Goal: Check status: Check status

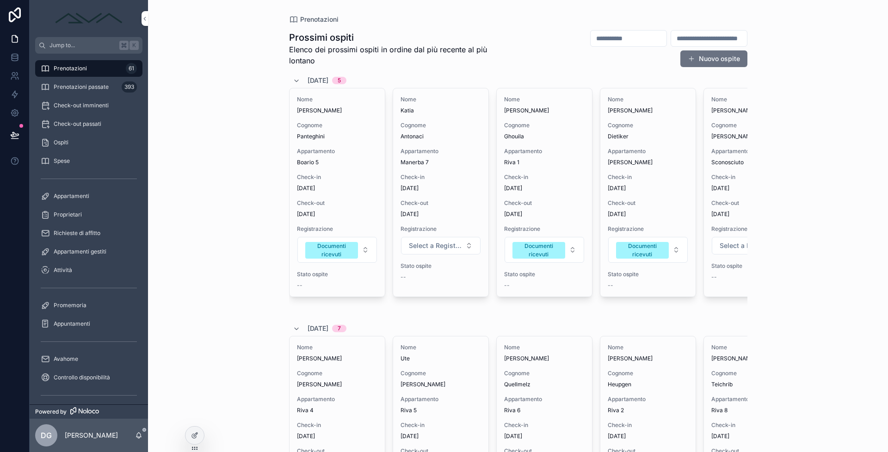
scroll to position [0, 4]
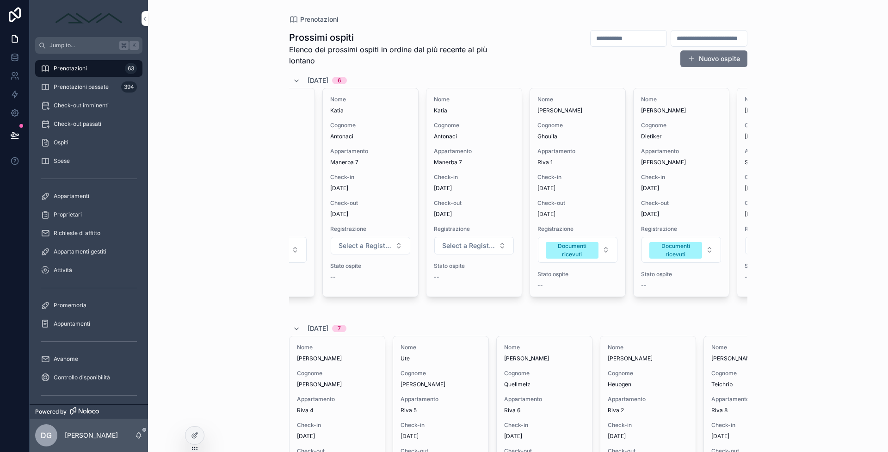
scroll to position [0, 156]
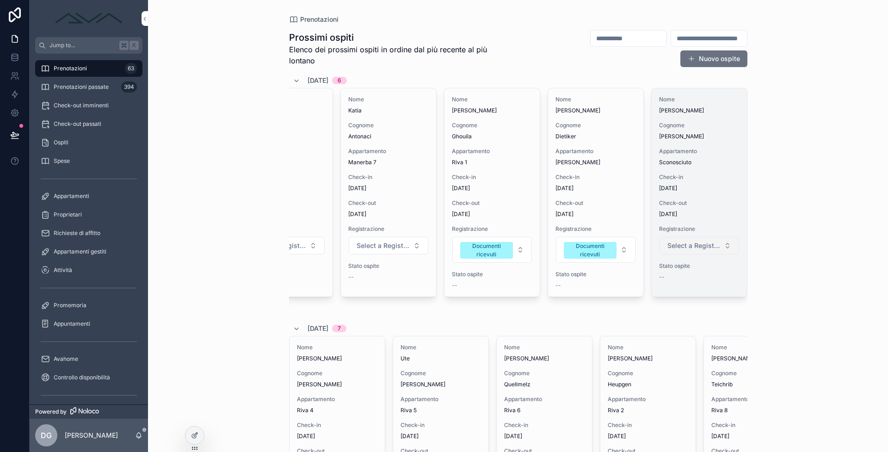
click at [693, 246] on span "Select a Registrazione" at bounding box center [694, 245] width 53 height 9
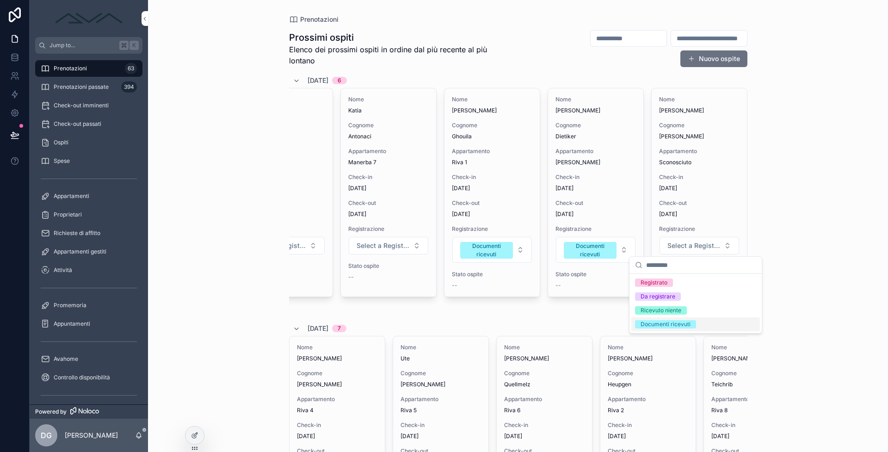
click at [691, 325] on span "Documenti ricevuti" at bounding box center [665, 324] width 61 height 8
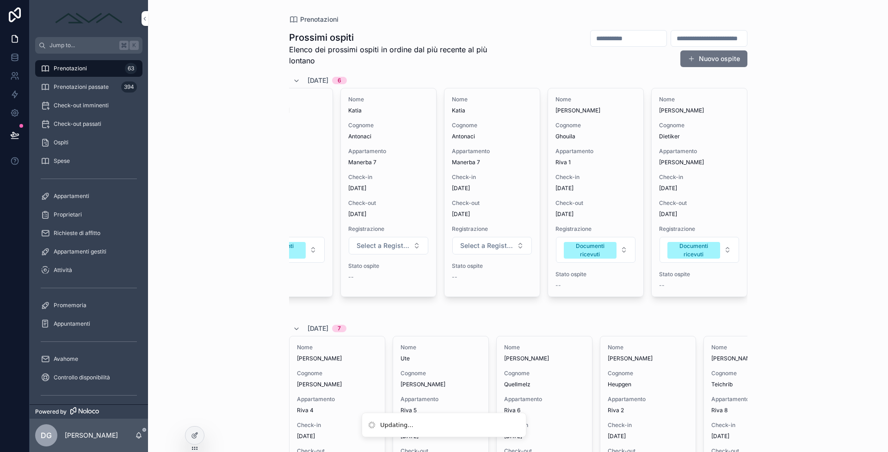
scroll to position [0, 0]
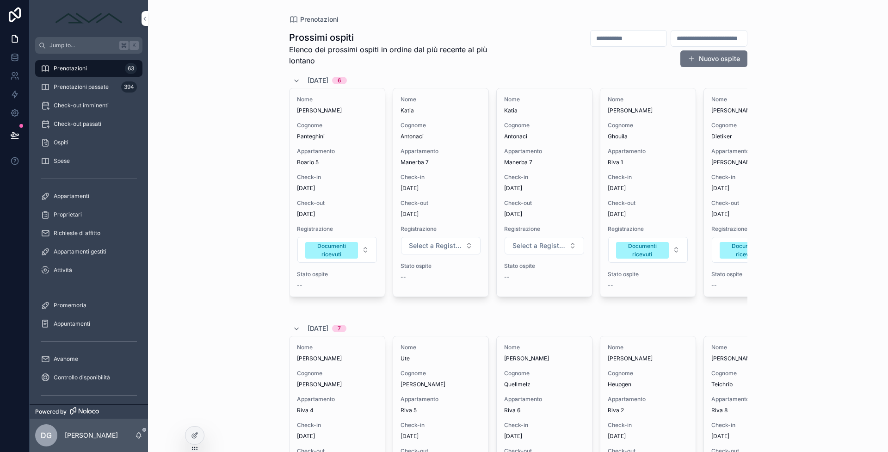
scroll to position [0, 156]
